Goal: Use online tool/utility

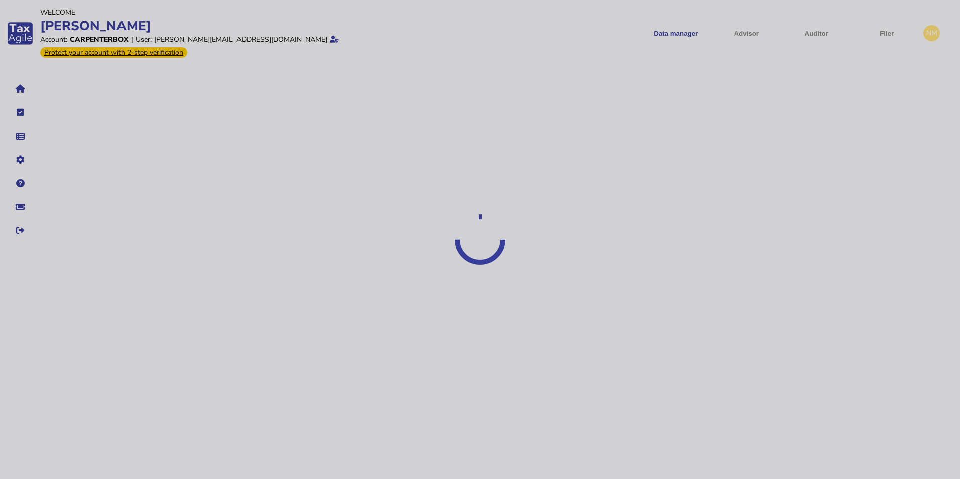
select select "*****"
select select "****"
